Goal: Task Accomplishment & Management: Manage account settings

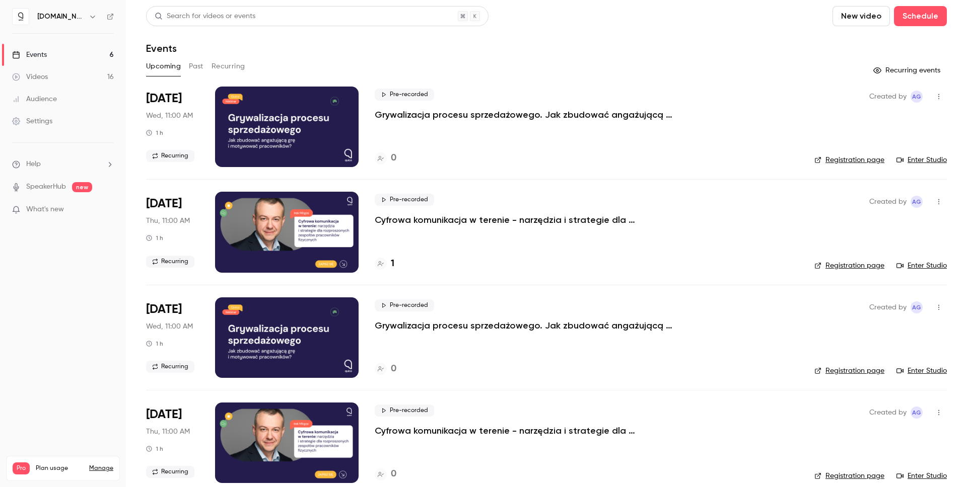
click at [53, 75] on link "Videos 16" at bounding box center [63, 77] width 126 height 22
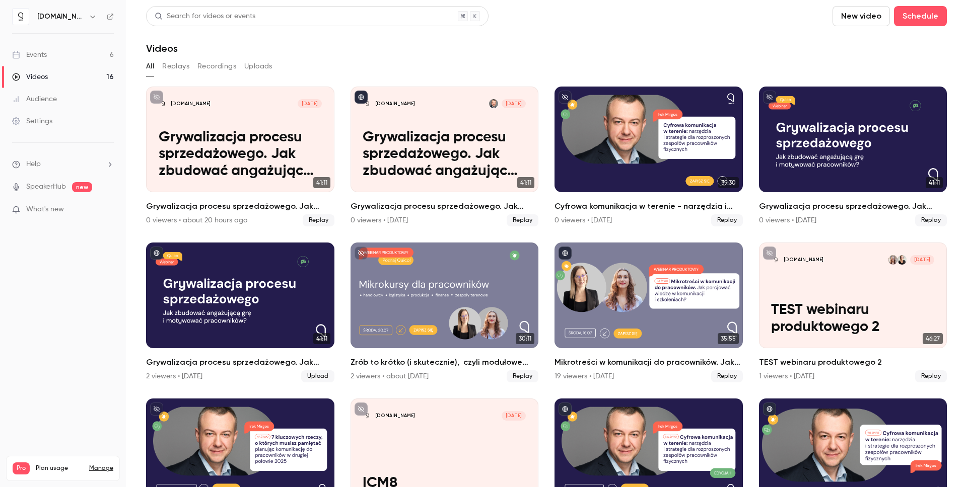
click at [67, 54] on link "Events 6" at bounding box center [63, 55] width 126 height 22
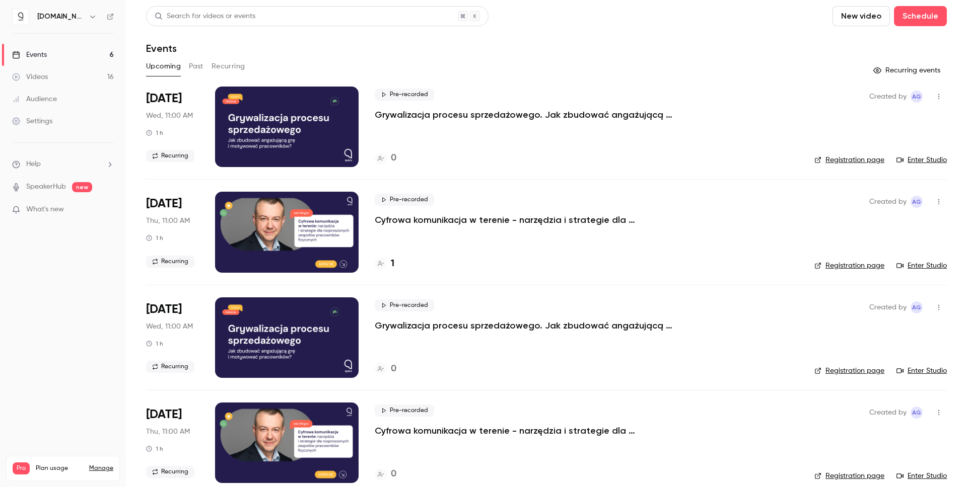
click at [60, 68] on link "Videos 16" at bounding box center [63, 77] width 126 height 22
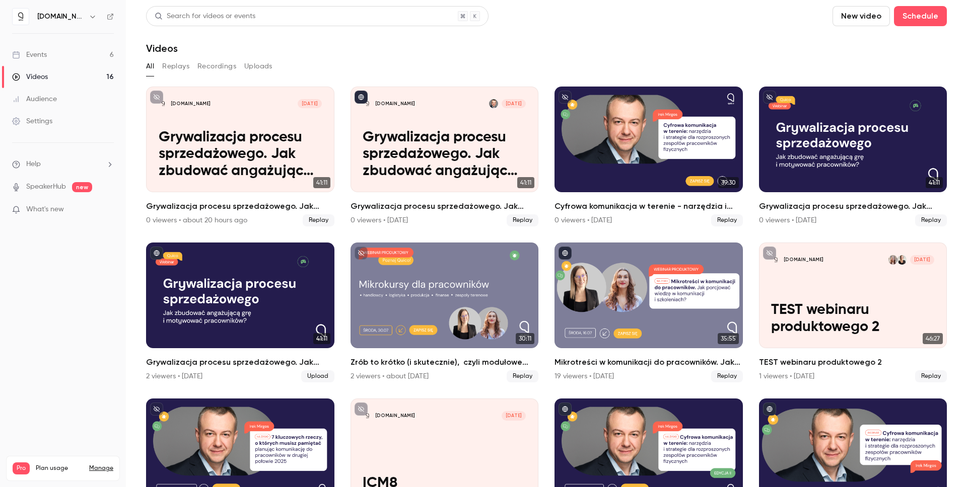
click at [60, 57] on link "Events 6" at bounding box center [63, 55] width 126 height 22
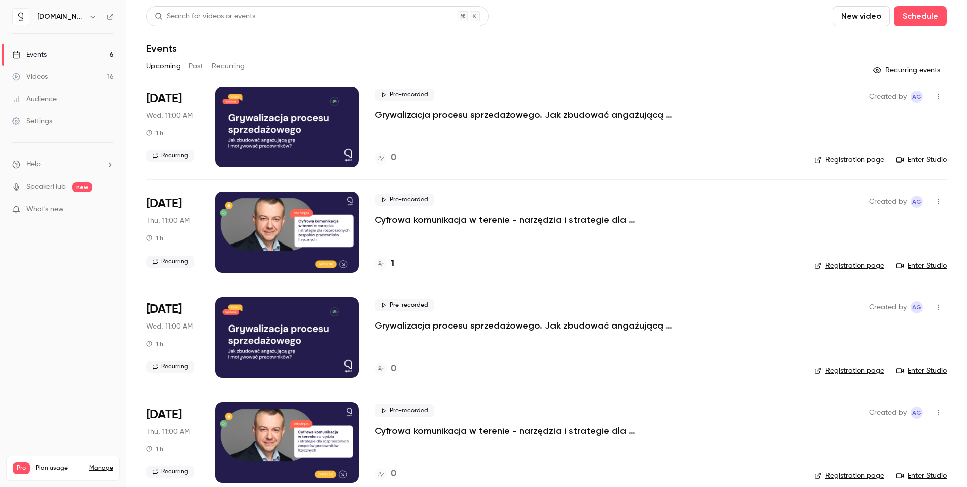
click at [553, 111] on p "Grywalizacja procesu sprzedażowego. Jak zbudować angażującą grę i motywować pra…" at bounding box center [526, 115] width 302 height 12
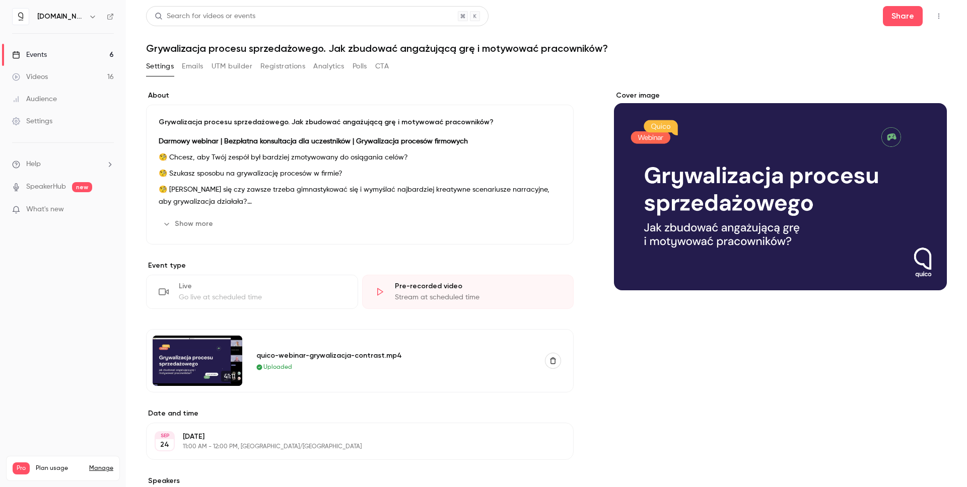
click at [21, 48] on link "Events 6" at bounding box center [63, 55] width 126 height 22
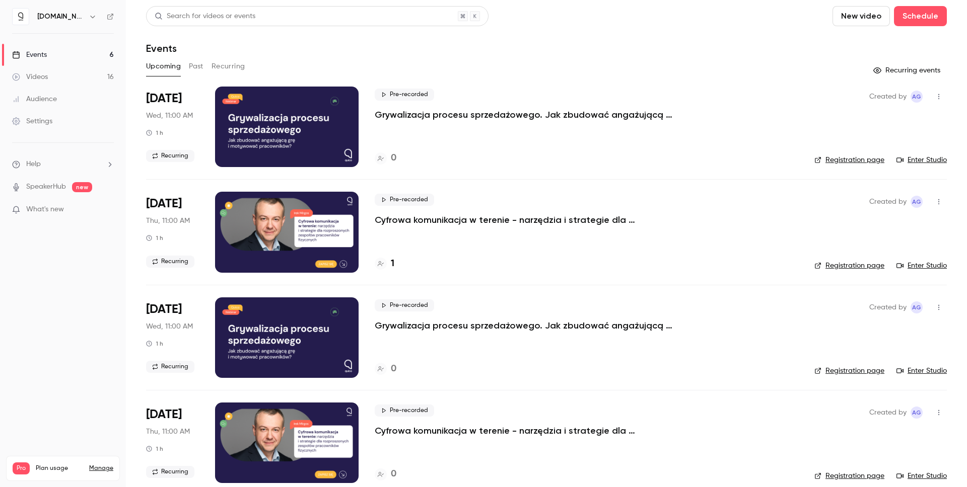
click at [934, 95] on icon "button" at bounding box center [938, 96] width 8 height 7
click at [914, 115] on li "Share" at bounding box center [884, 122] width 109 height 26
click at [846, 159] on link "Registration page" at bounding box center [849, 160] width 70 height 10
click at [82, 303] on nav "[DOMAIN_NAME] Events 6 Videos 16 Audience Settings Help SpeakerHub new What's n…" at bounding box center [63, 243] width 126 height 487
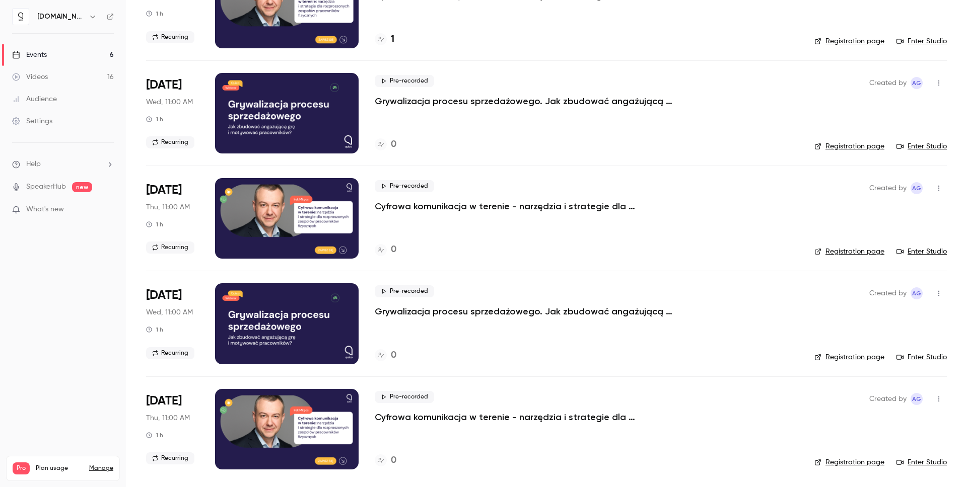
scroll to position [225, 0]
click at [68, 124] on link "Settings" at bounding box center [63, 121] width 126 height 22
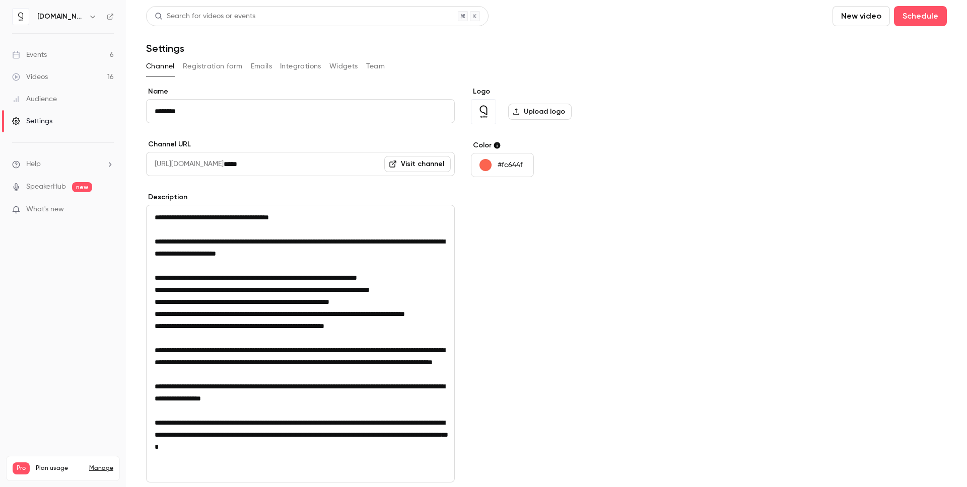
click at [320, 62] on button "Integrations" at bounding box center [300, 66] width 41 height 16
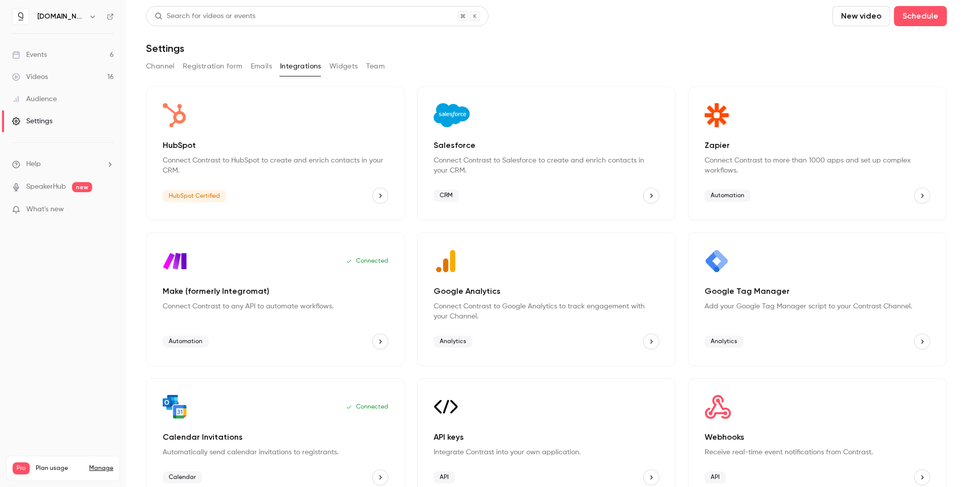
click at [775, 323] on div "Google Tag Manager Add your Google Tag Manager script to your Contrast Channel.…" at bounding box center [817, 300] width 259 height 134
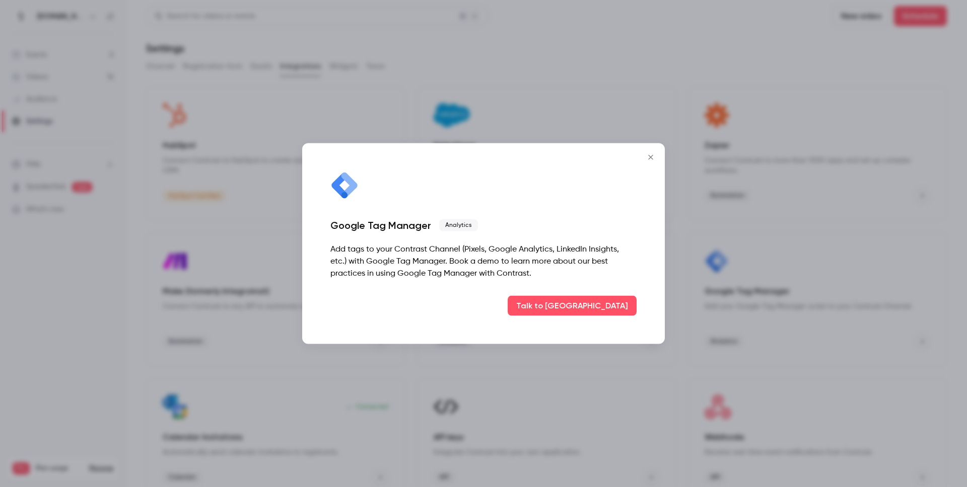
click at [650, 156] on icon "Close" at bounding box center [650, 158] width 12 height 8
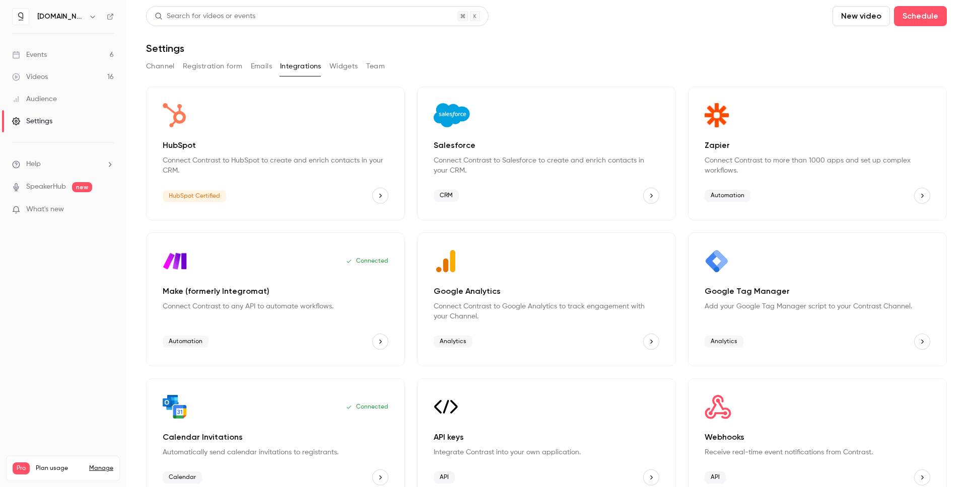
click at [87, 17] on button "button" at bounding box center [93, 17] width 12 height 12
click at [65, 139] on link "Log out" at bounding box center [103, 146] width 188 height 26
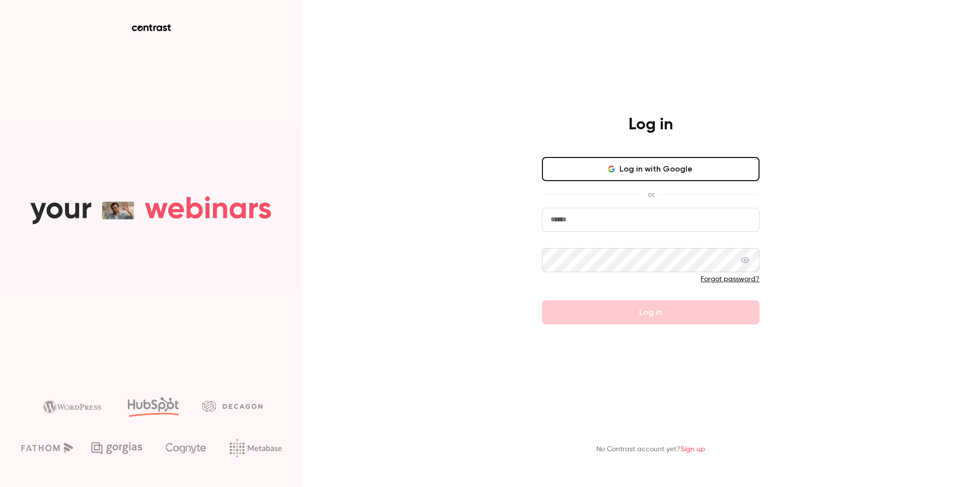
click at [576, 213] on input "email" at bounding box center [650, 220] width 217 height 24
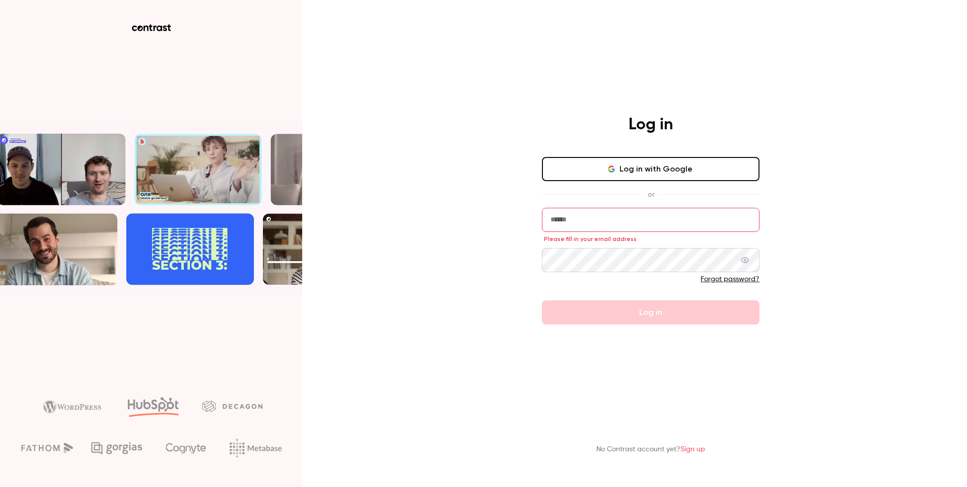
click at [646, 221] on input "email" at bounding box center [650, 220] width 217 height 24
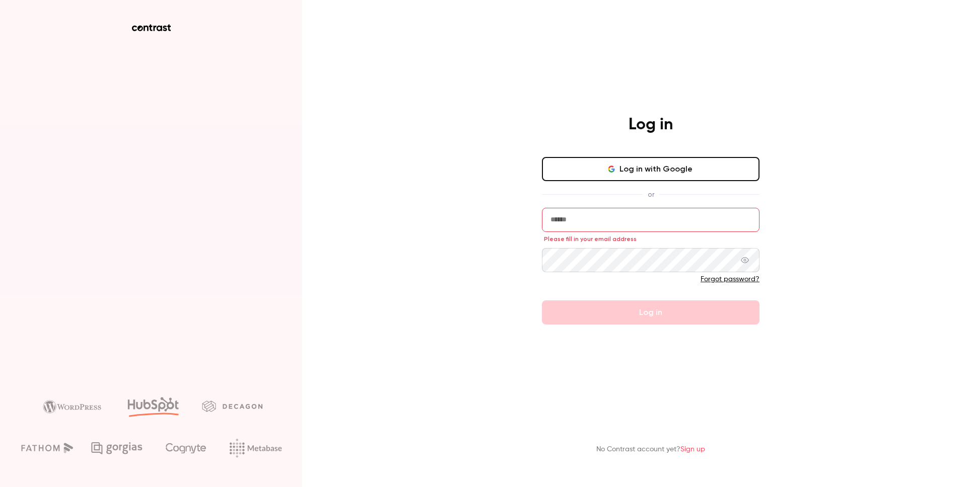
type input "**********"
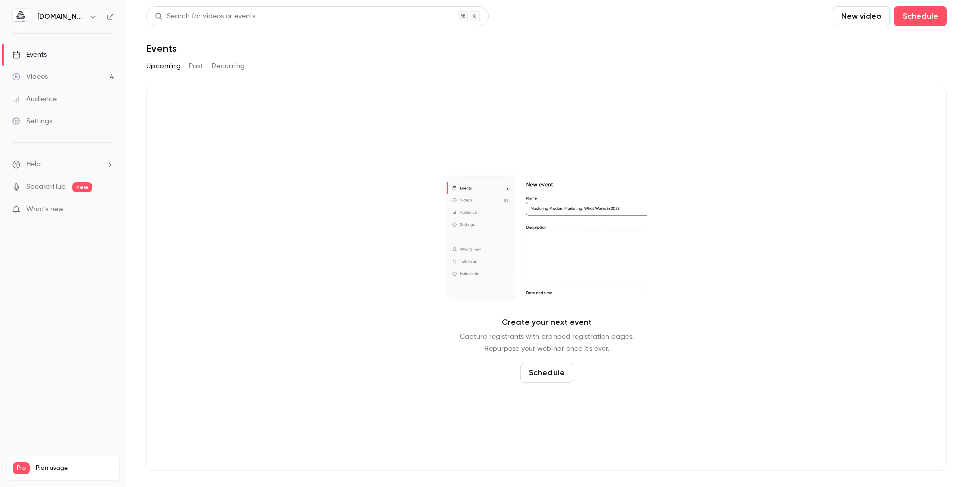
click at [54, 95] on div "Audience" at bounding box center [34, 99] width 45 height 10
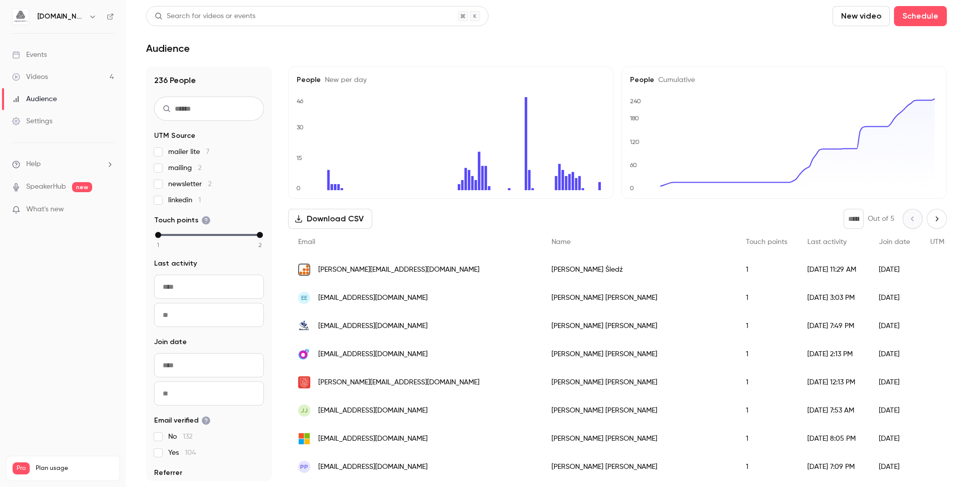
click at [52, 123] on div "Settings" at bounding box center [32, 121] width 40 height 10
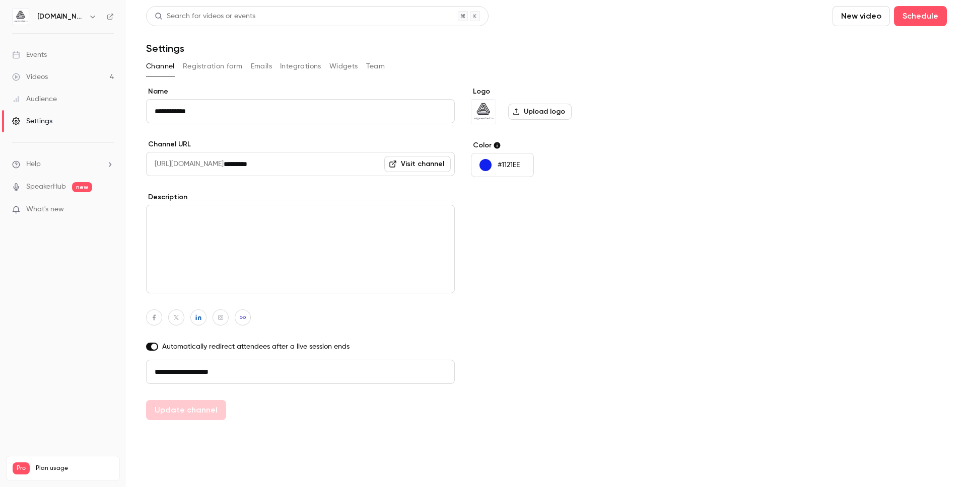
click at [295, 64] on button "Integrations" at bounding box center [300, 66] width 41 height 16
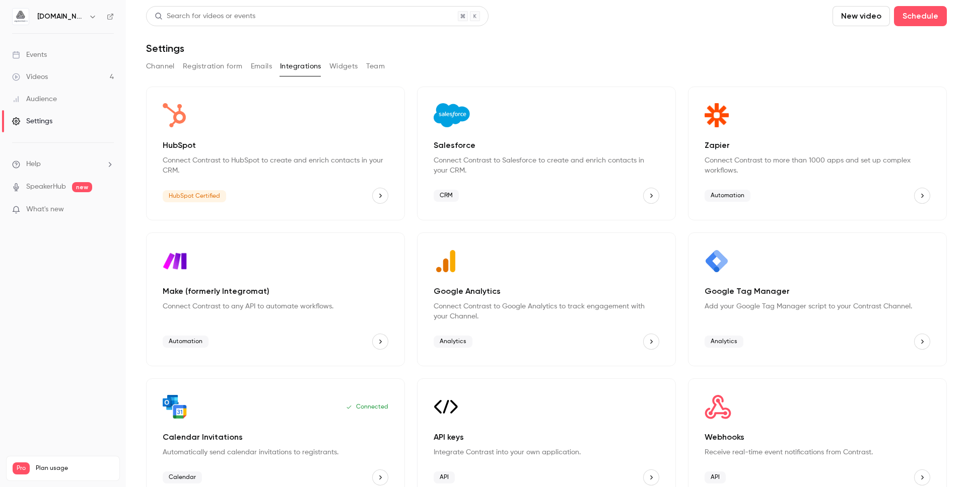
click at [792, 303] on p "Add your Google Tag Manager script to your Contrast Channel." at bounding box center [817, 307] width 226 height 10
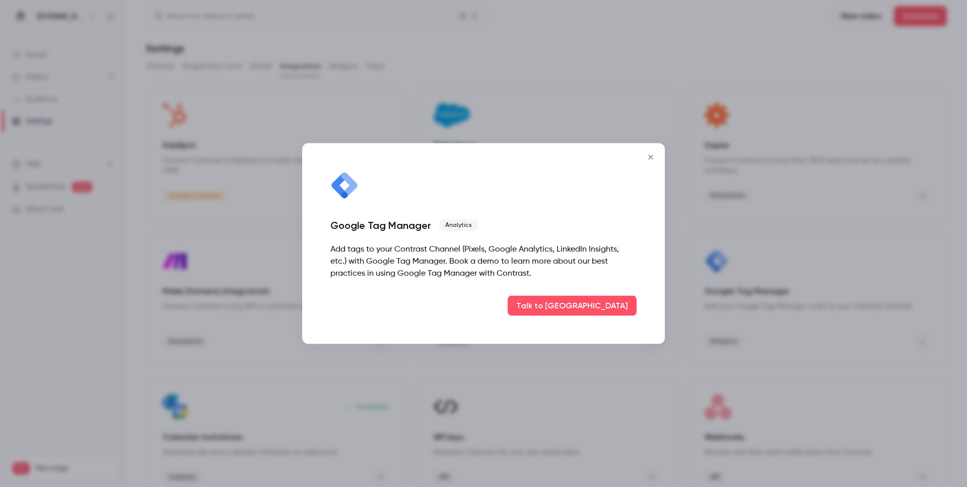
click at [651, 158] on icon "Close" at bounding box center [650, 157] width 5 height 5
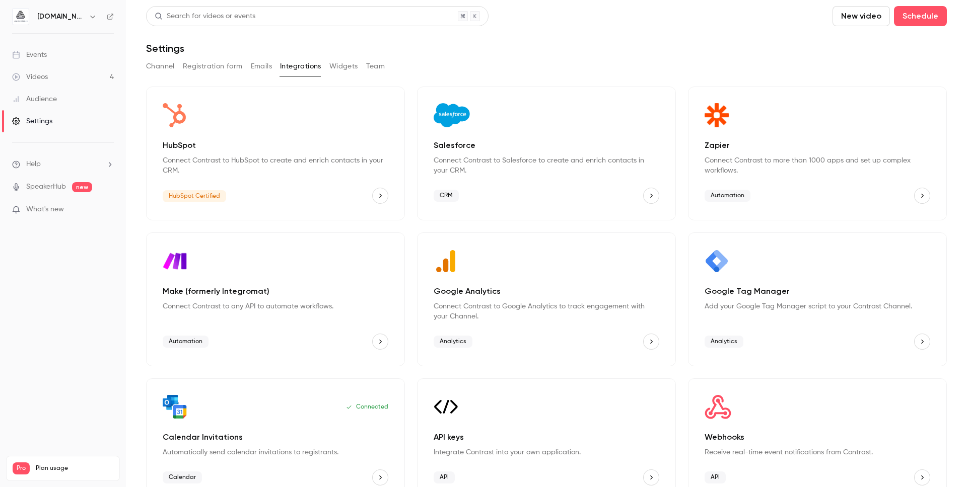
click at [18, 57] on icon at bounding box center [16, 55] width 8 height 8
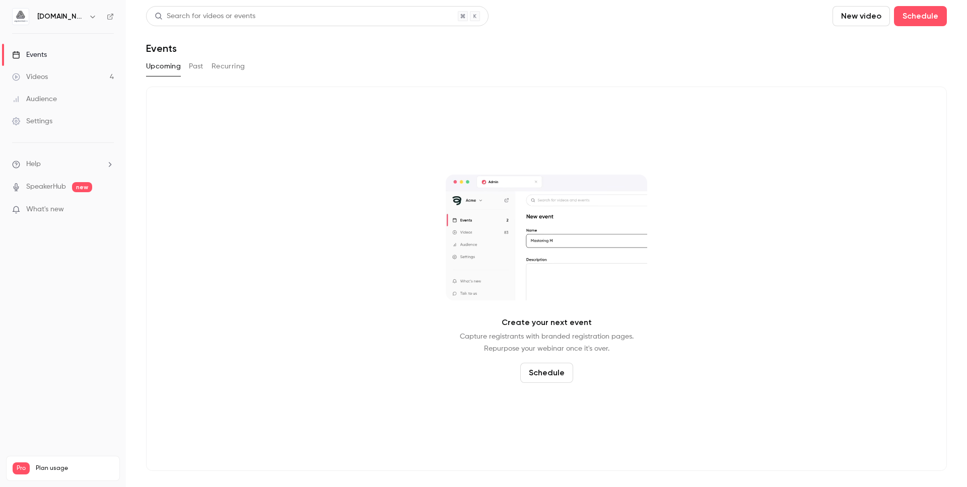
click at [57, 15] on h6 "[DOMAIN_NAME]" at bounding box center [60, 17] width 47 height 10
click at [234, 181] on div "Create your next event Capture registrants with branded registration pages. Rep…" at bounding box center [546, 279] width 800 height 385
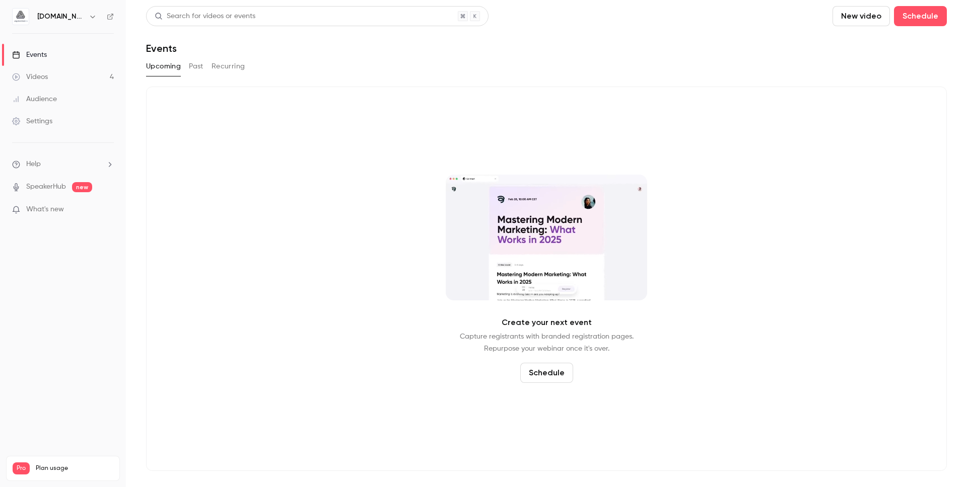
click at [73, 131] on link "Settings" at bounding box center [63, 121] width 126 height 22
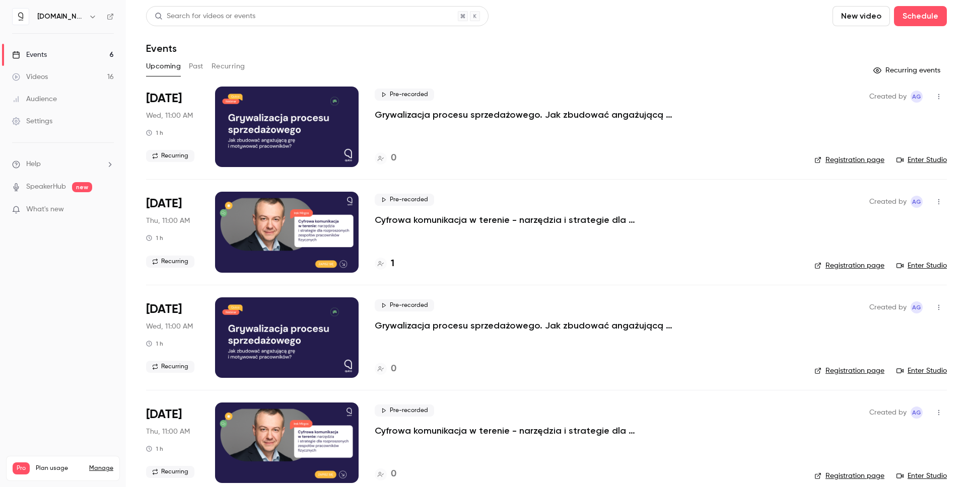
click at [59, 12] on h6 "[DOMAIN_NAME]" at bounding box center [60, 17] width 47 height 10
click at [89, 18] on icon "button" at bounding box center [93, 17] width 8 height 8
click at [70, 16] on div at bounding box center [483, 243] width 967 height 487
click at [71, 118] on link "Settings" at bounding box center [63, 121] width 126 height 22
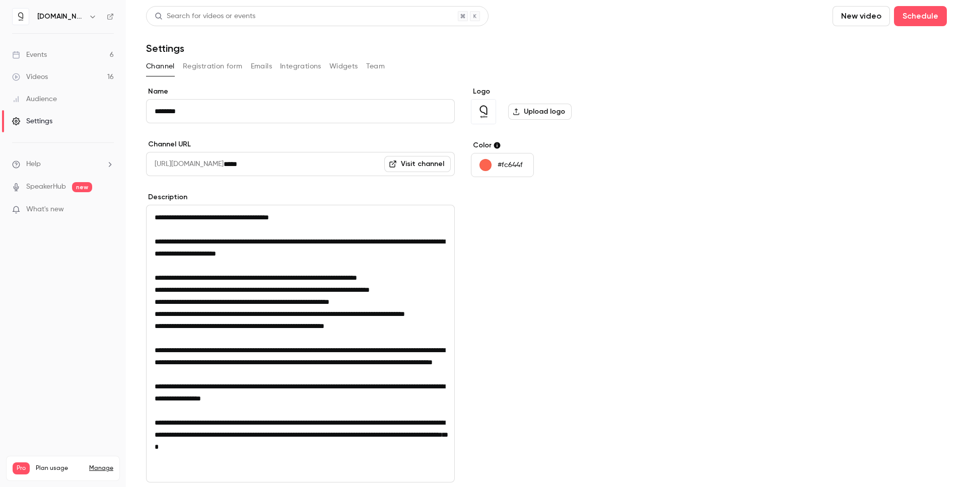
click at [291, 66] on button "Integrations" at bounding box center [300, 66] width 41 height 16
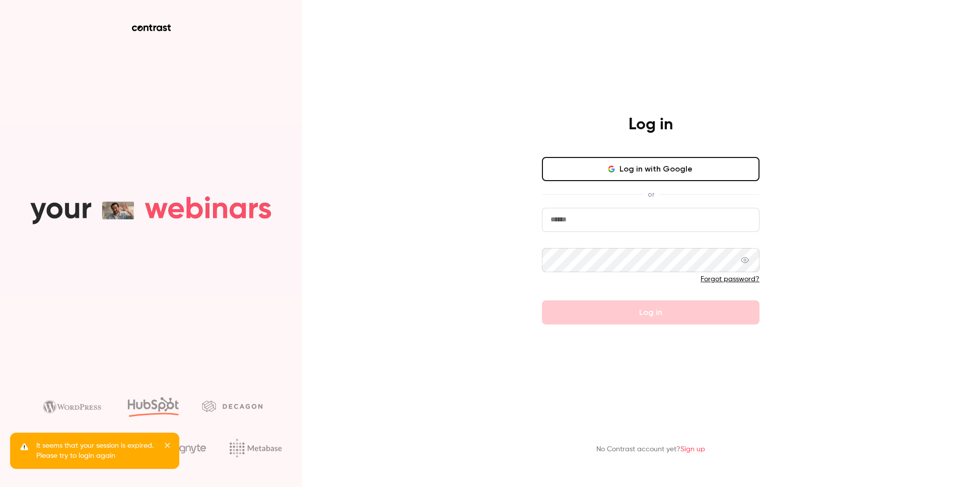
click at [593, 217] on input "email" at bounding box center [650, 220] width 217 height 24
drag, startPoint x: 579, startPoint y: 224, endPoint x: 581, endPoint y: 233, distance: 9.3
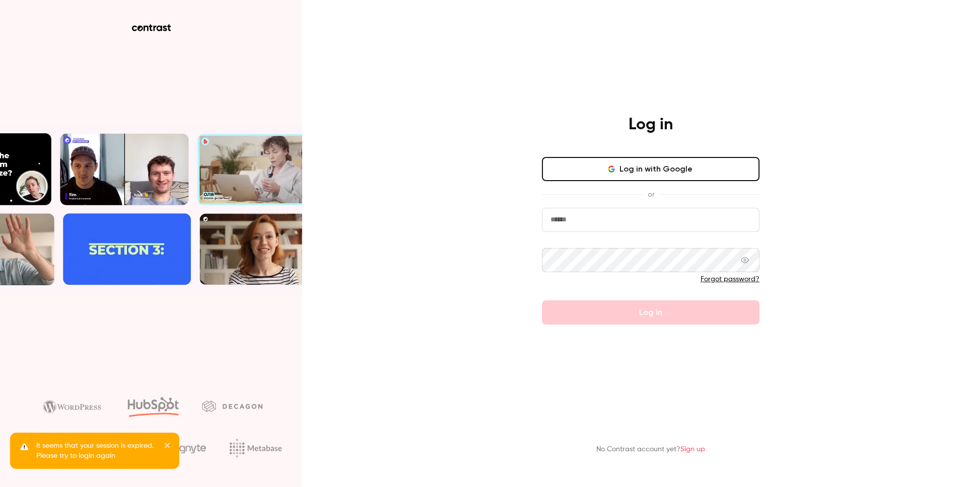
click at [579, 224] on input "email" at bounding box center [650, 220] width 217 height 24
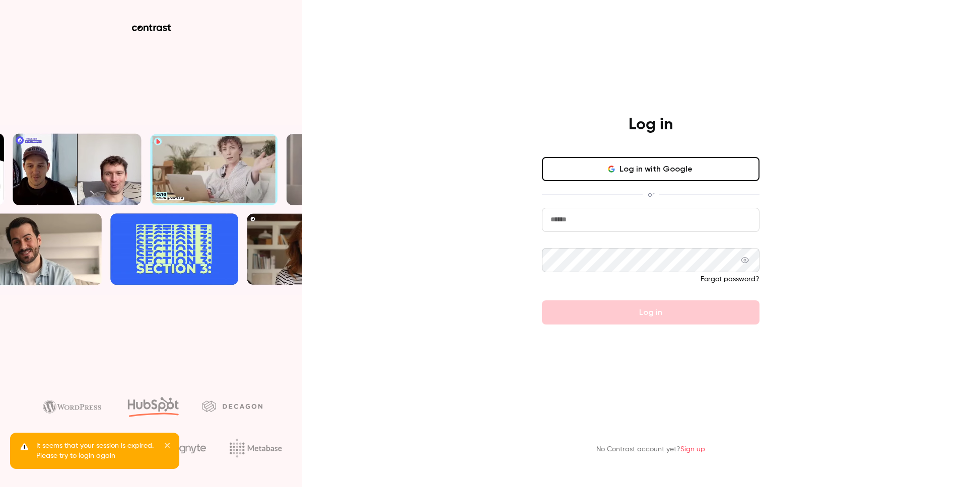
type input "**********"
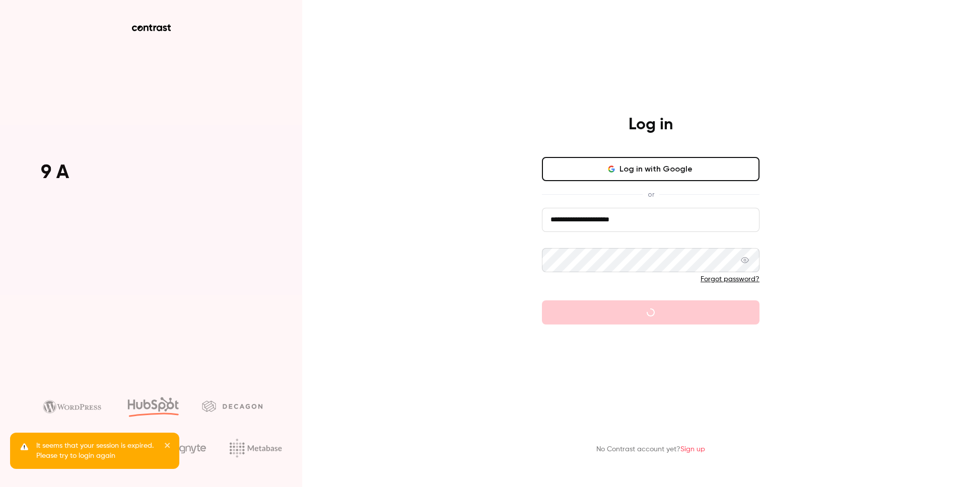
click at [590, 220] on html "**********" at bounding box center [483, 243] width 967 height 487
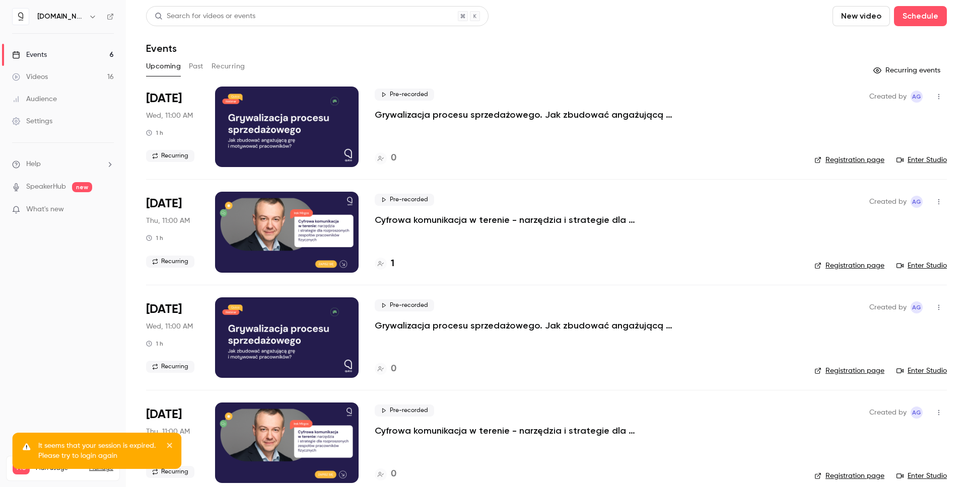
click at [59, 120] on link "Settings" at bounding box center [63, 121] width 126 height 22
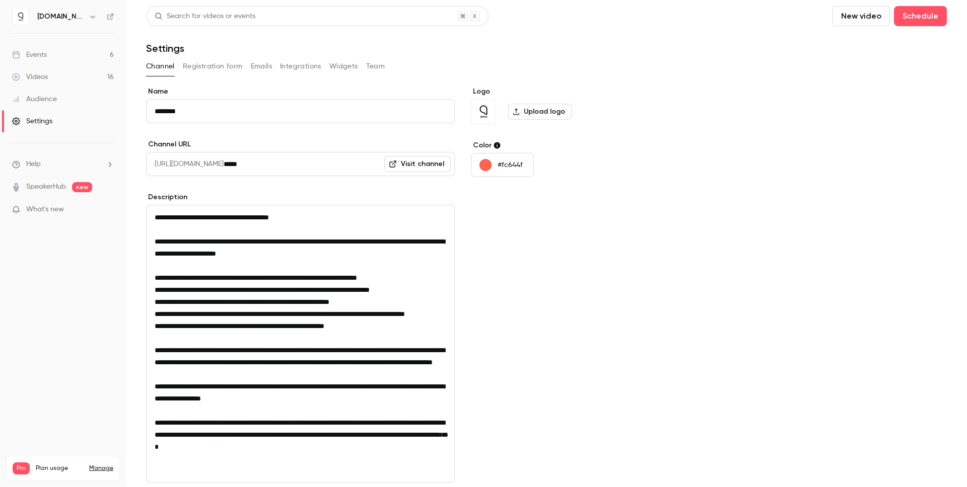
click at [290, 65] on button "Integrations" at bounding box center [300, 66] width 41 height 16
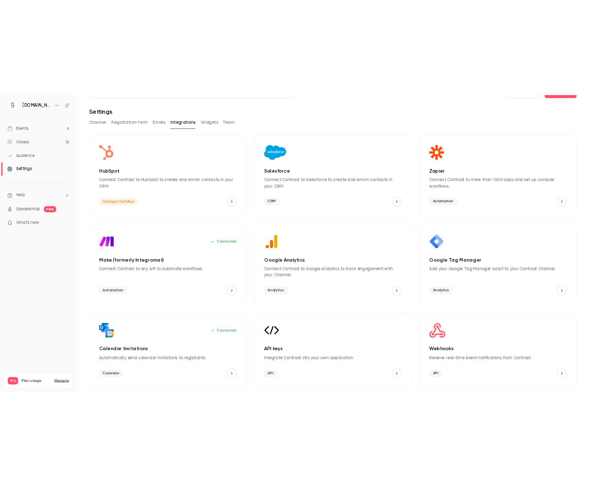
scroll to position [17, 0]
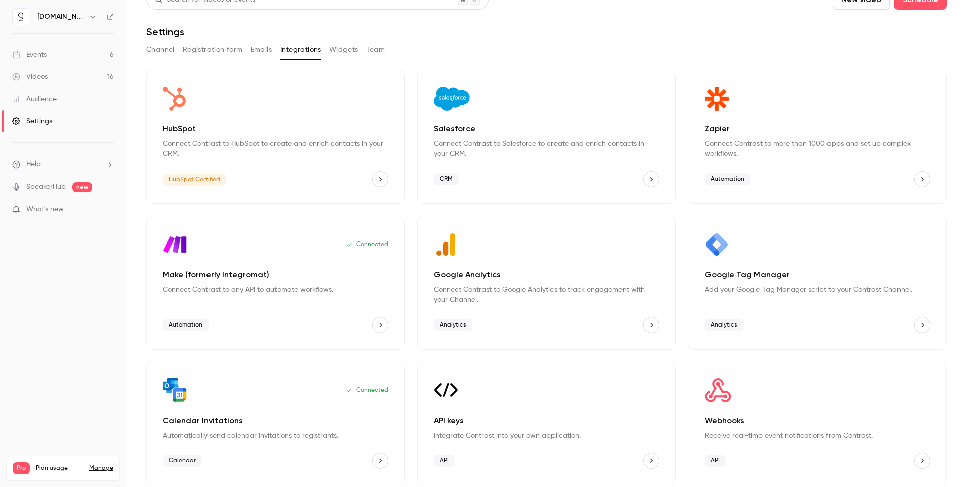
click at [947, 271] on main "Search for videos or events New video Schedule Settings Channel Registration fo…" at bounding box center [546, 243] width 841 height 487
click at [891, 294] on p "Add your Google Tag Manager script to your Contrast Channel." at bounding box center [817, 290] width 226 height 10
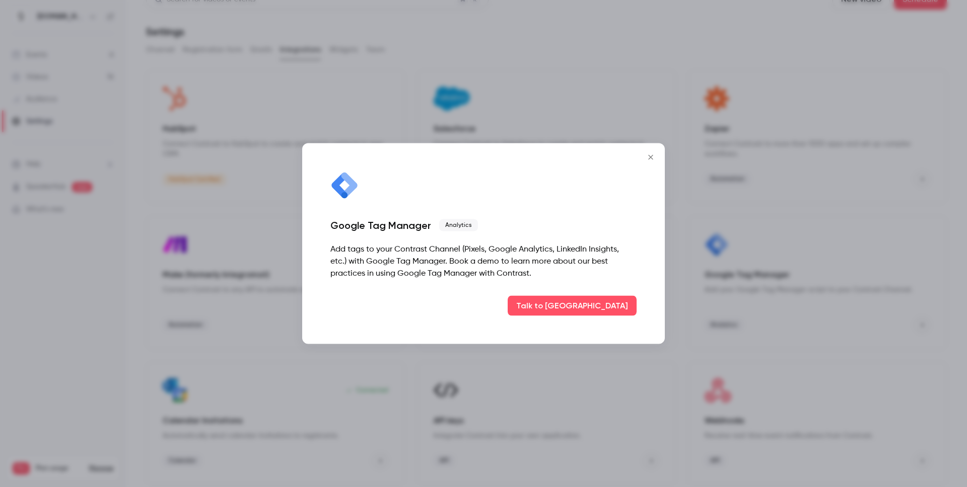
click at [650, 156] on icon "Close" at bounding box center [650, 158] width 12 height 8
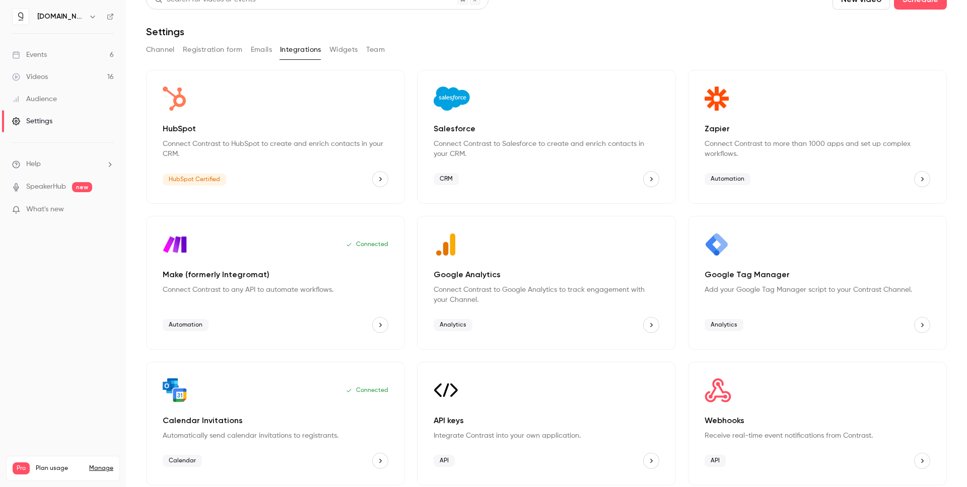
click at [814, 303] on div "Google Tag Manager Add your Google Tag Manager script to your Contrast Channel.…" at bounding box center [817, 283] width 259 height 134
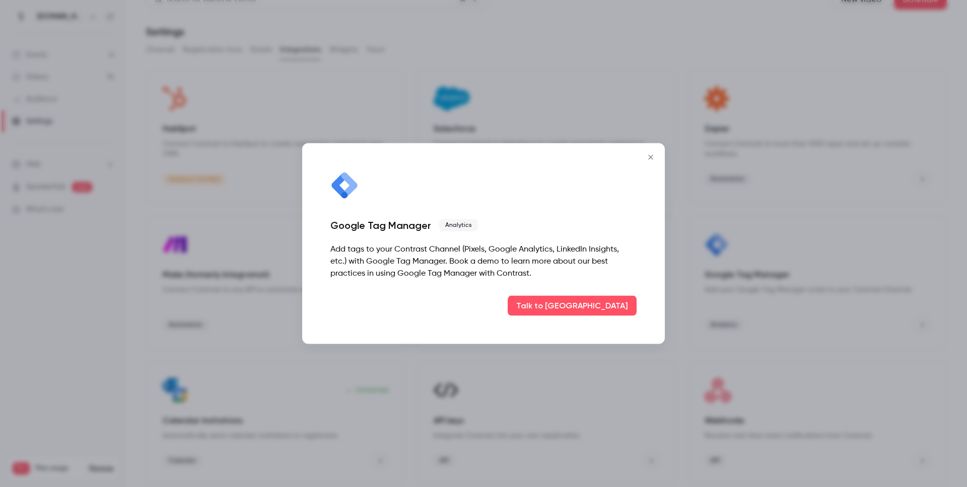
click at [879, 313] on div at bounding box center [483, 243] width 967 height 487
click at [879, 313] on div "Google Tag Manager Add your Google Tag Manager script to your Contrast Channel.…" at bounding box center [817, 283] width 259 height 134
drag, startPoint x: 878, startPoint y: 316, endPoint x: 846, endPoint y: 294, distance: 38.8
click at [878, 316] on div at bounding box center [483, 243] width 967 height 487
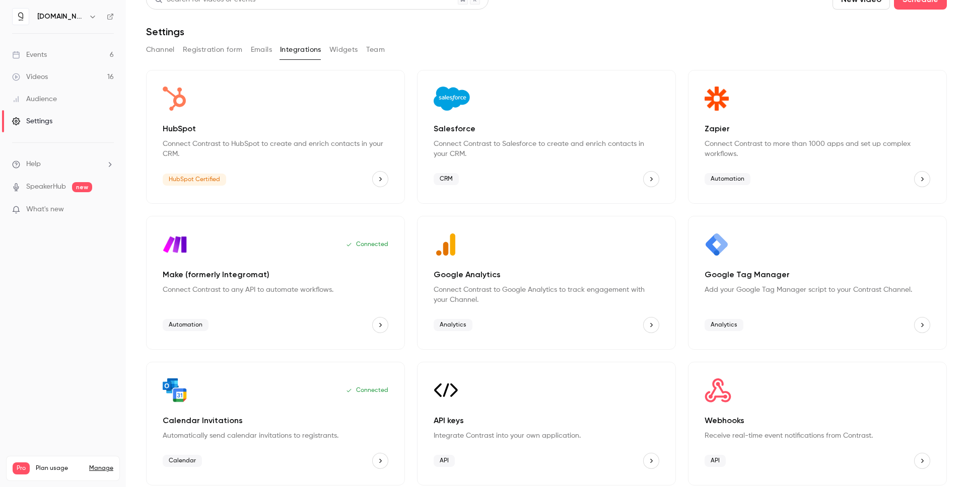
click at [831, 136] on div "Zapier Connect Contrast to more than 1000 apps and set up complex workflows." at bounding box center [817, 141] width 226 height 36
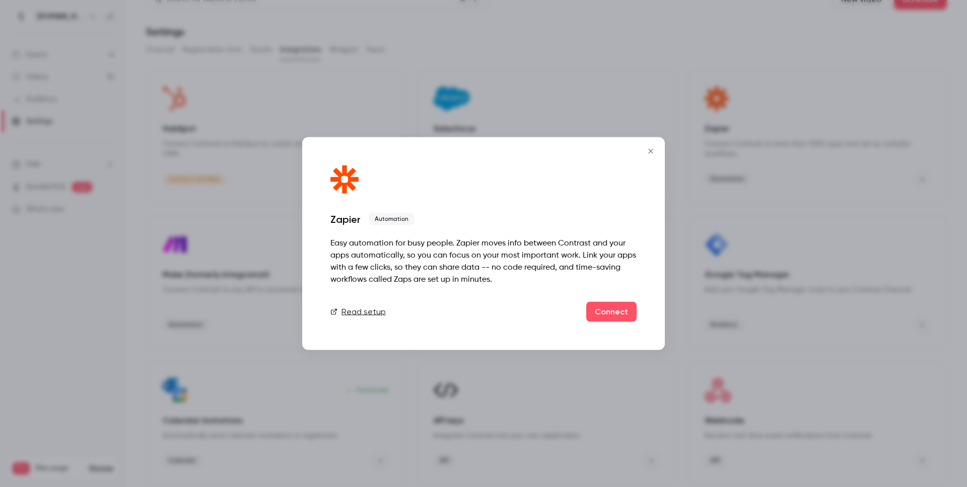
click at [347, 308] on link "Read setup" at bounding box center [357, 312] width 55 height 12
click at [477, 60] on div at bounding box center [483, 243] width 967 height 487
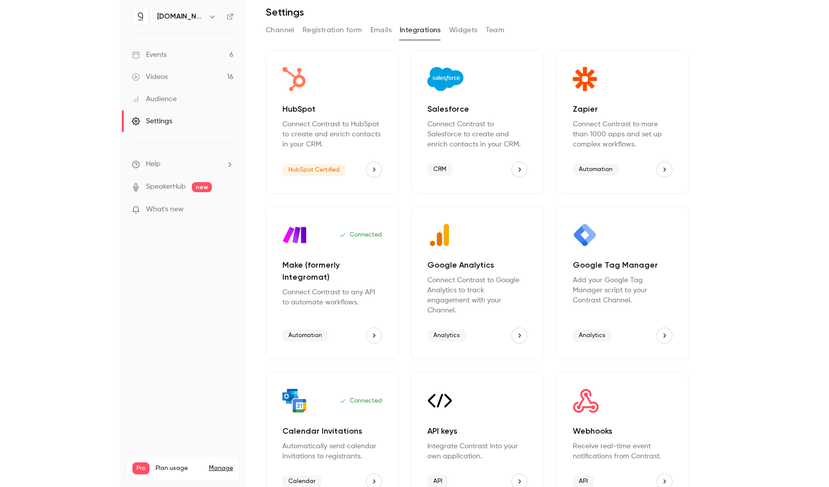
scroll to position [39, 0]
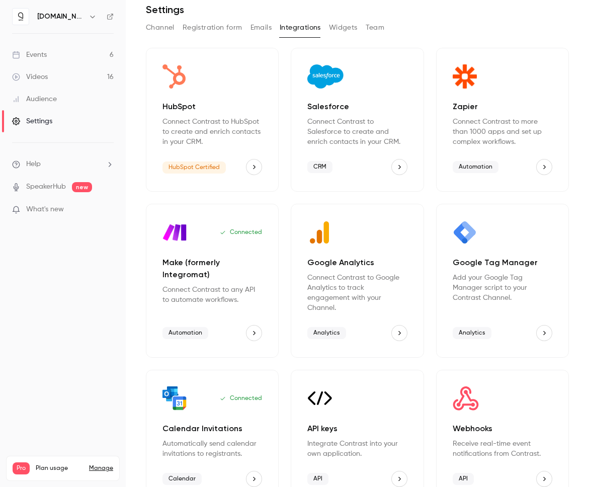
click at [89, 18] on icon "button" at bounding box center [93, 17] width 8 height 8
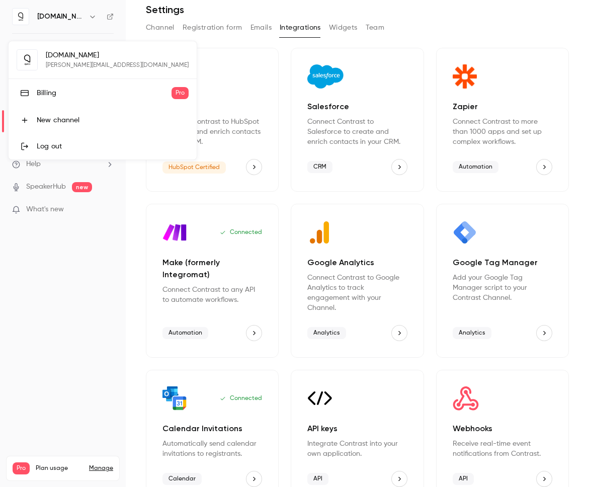
click at [106, 244] on div at bounding box center [294, 243] width 589 height 487
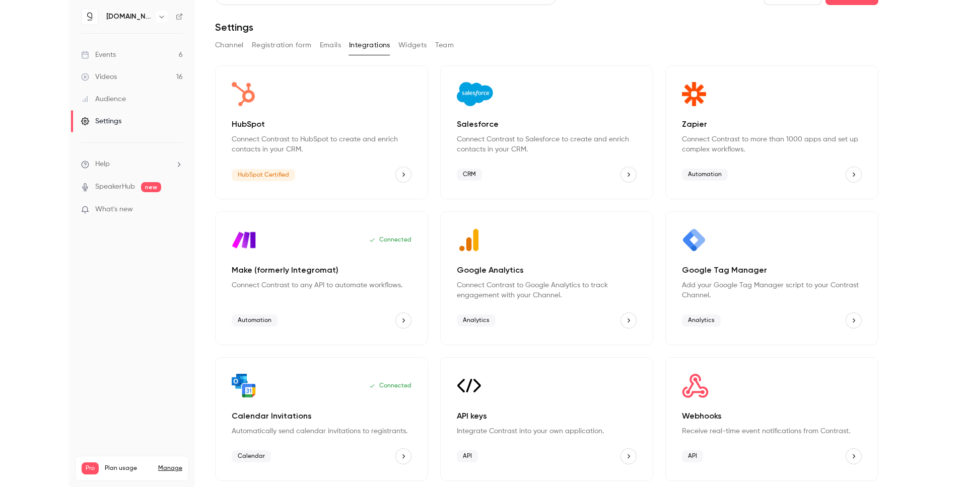
scroll to position [21, 0]
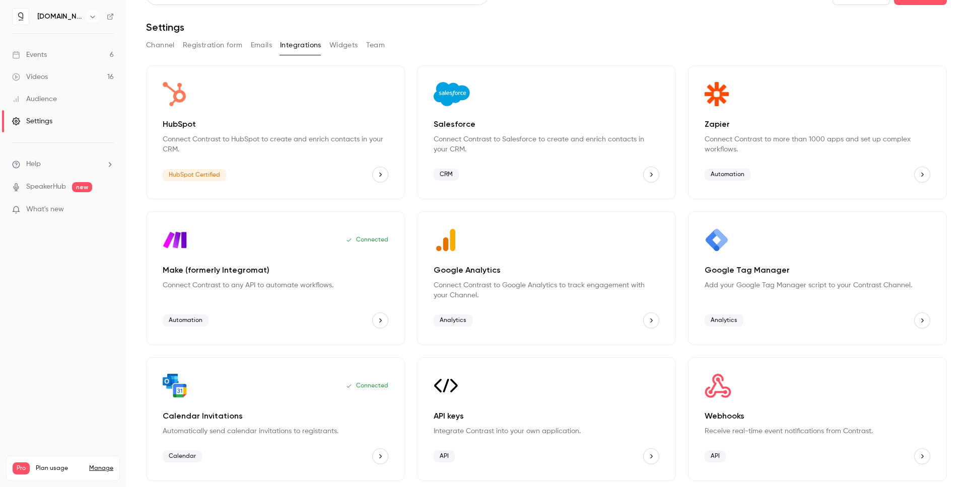
click at [82, 54] on link "Events 6" at bounding box center [63, 55] width 126 height 22
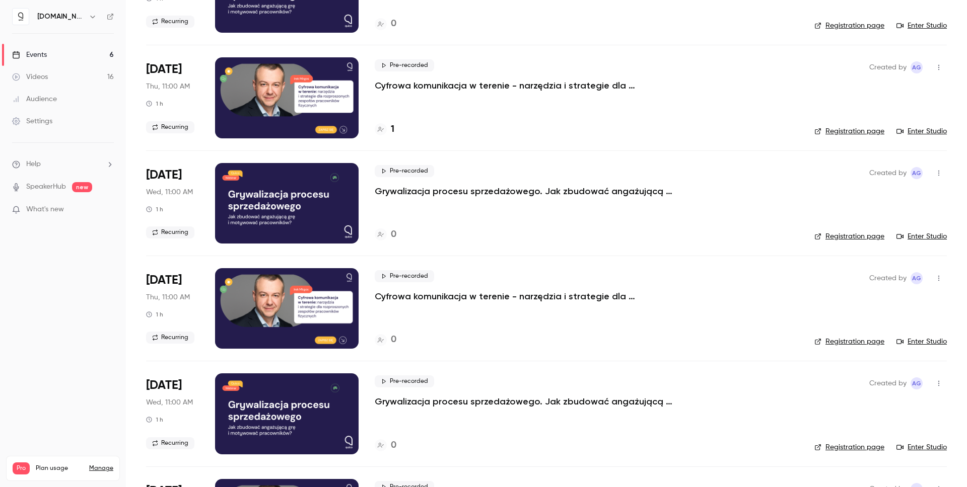
scroll to position [119, 0]
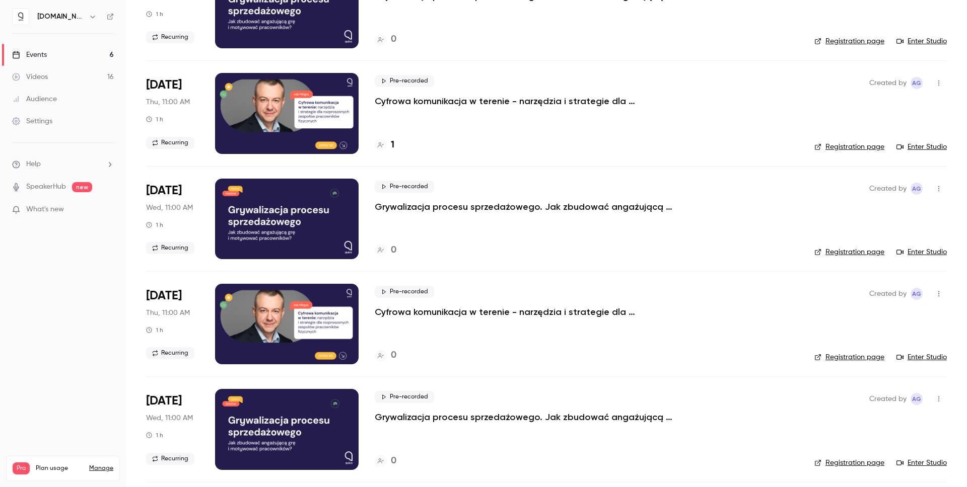
click at [851, 252] on link "Registration page" at bounding box center [849, 252] width 70 height 10
click at [85, 48] on link "Events 6" at bounding box center [63, 55] width 126 height 22
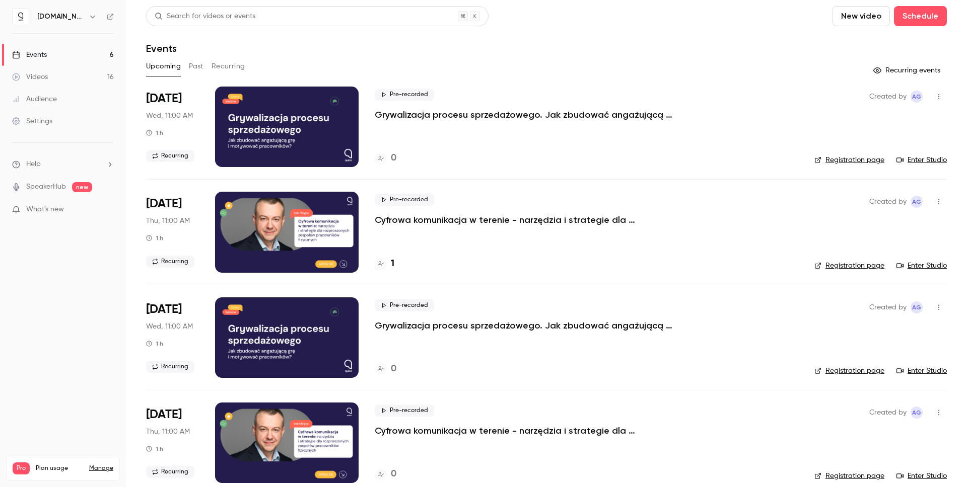
drag, startPoint x: 33, startPoint y: 79, endPoint x: 38, endPoint y: 76, distance: 6.1
click at [33, 79] on div "Videos" at bounding box center [30, 77] width 36 height 10
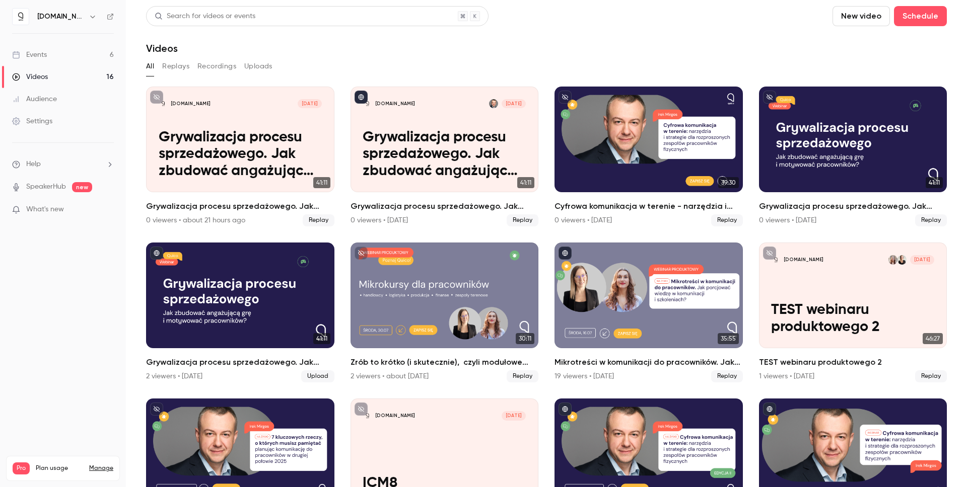
click at [89, 17] on icon "button" at bounding box center [93, 17] width 8 height 8
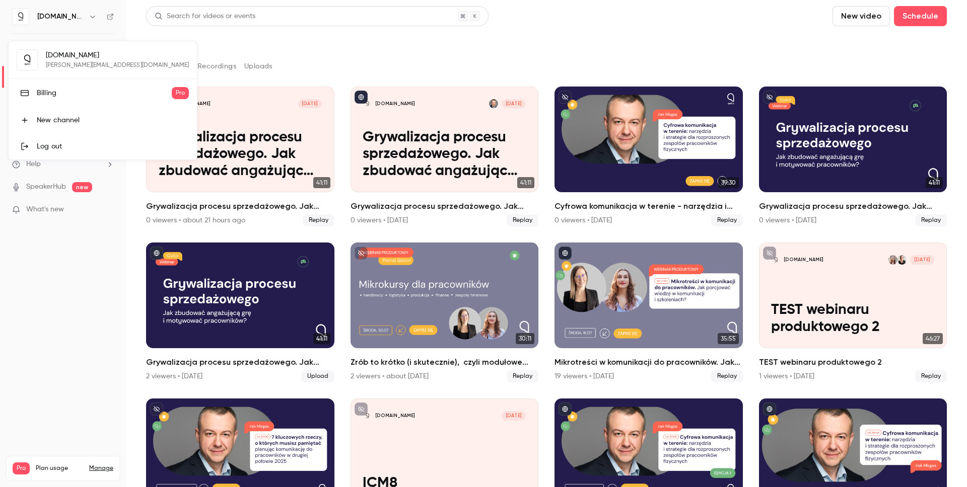
drag, startPoint x: 125, startPoint y: 64, endPoint x: 45, endPoint y: 56, distance: 79.9
click at [45, 56] on div "quico.io piotr@skalskigrowth.com Billing Pro New channel Log out" at bounding box center [103, 100] width 188 height 118
drag, startPoint x: 62, startPoint y: 56, endPoint x: 112, endPoint y: 67, distance: 51.1
click at [112, 67] on div "quico.io piotr@skalskigrowth.com Billing Pro New channel Log out" at bounding box center [103, 100] width 188 height 118
